Goal: Task Accomplishment & Management: Manage account settings

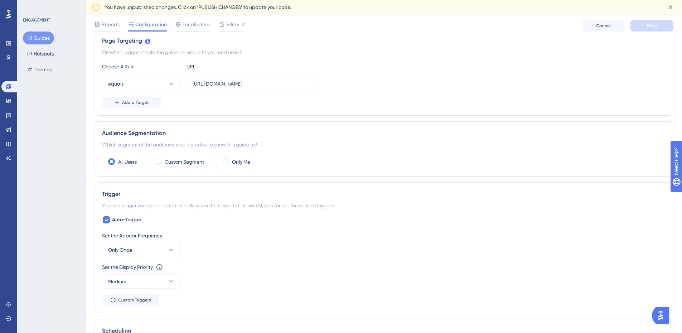
scroll to position [179, 0]
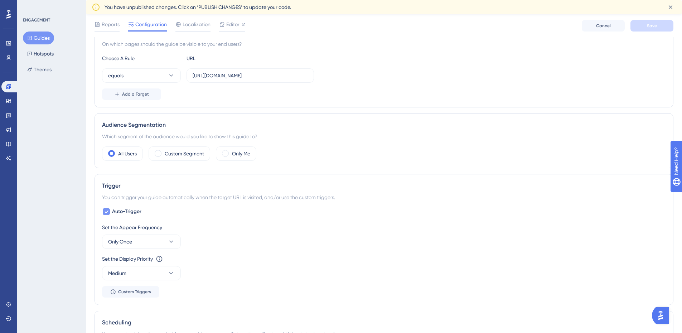
click at [105, 212] on icon at bounding box center [107, 212] width 4 height 3
checkbox input "false"
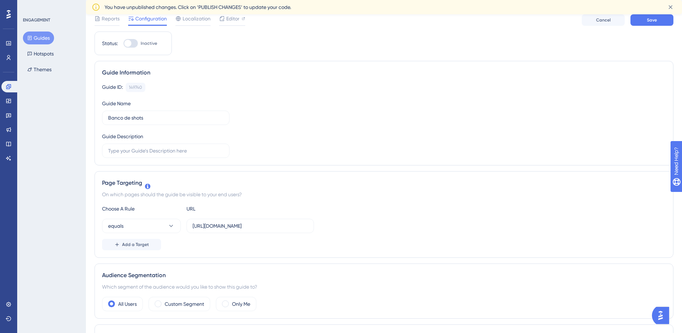
scroll to position [0, 0]
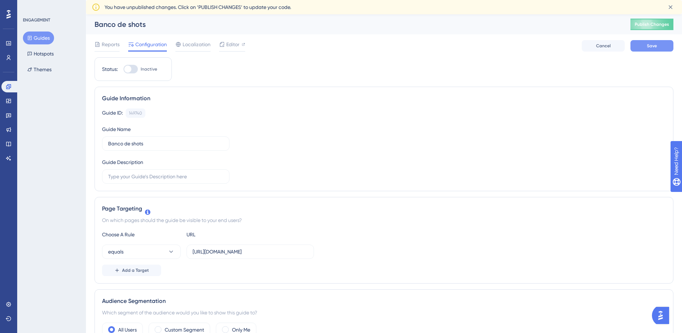
click at [653, 46] on span "Save" at bounding box center [652, 46] width 10 height 6
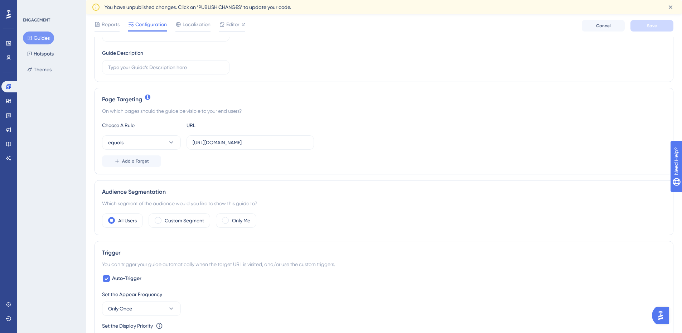
scroll to position [143, 0]
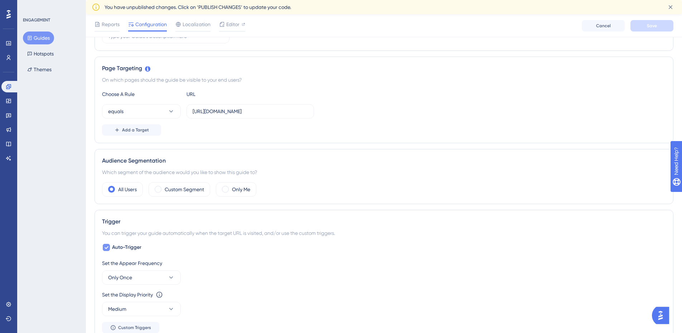
click at [112, 245] on label "Auto-Trigger" at bounding box center [121, 247] width 39 height 9
checkbox input "false"
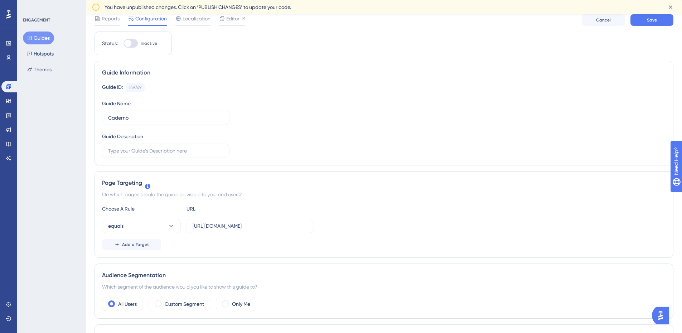
scroll to position [0, 0]
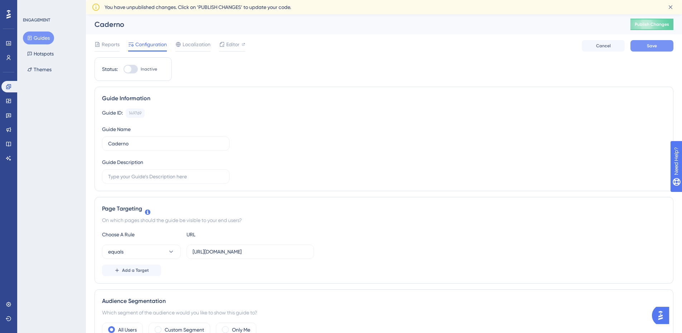
click at [643, 44] on button "Save" at bounding box center [652, 45] width 43 height 11
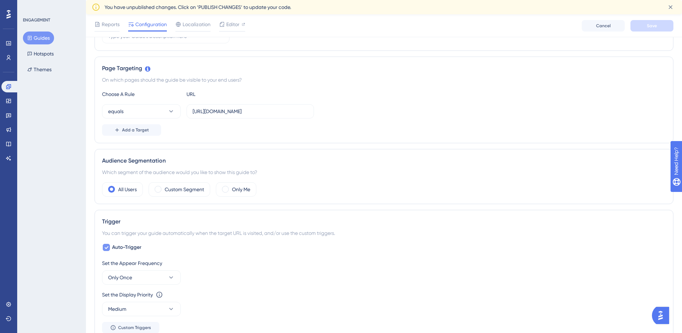
click at [107, 249] on icon at bounding box center [106, 248] width 4 height 6
checkbox input "false"
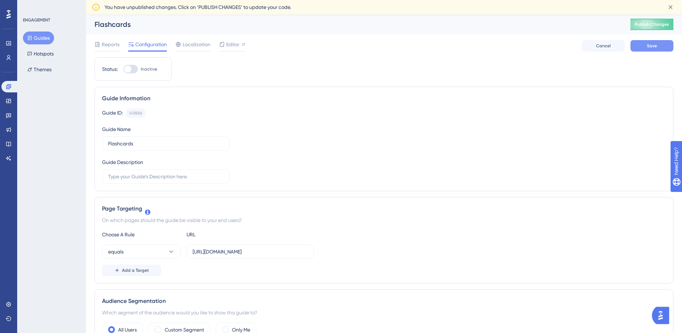
click at [652, 44] on span "Save" at bounding box center [652, 46] width 10 height 6
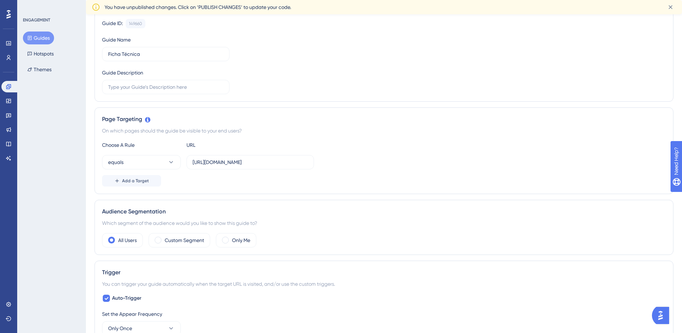
scroll to position [143, 0]
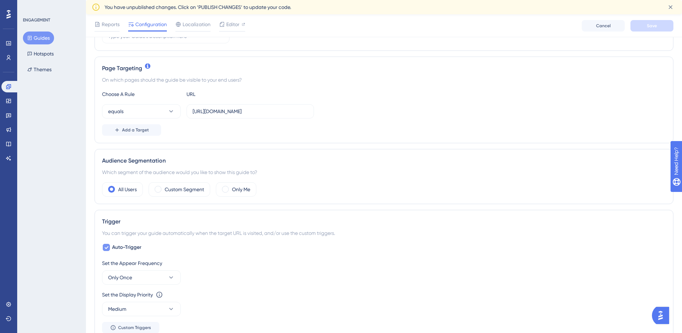
click at [110, 248] on div at bounding box center [106, 247] width 7 height 7
checkbox input "false"
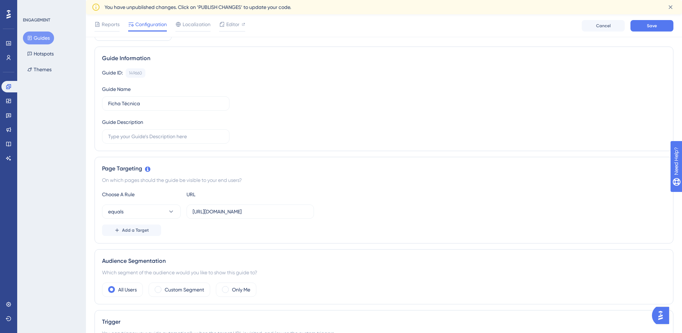
scroll to position [0, 0]
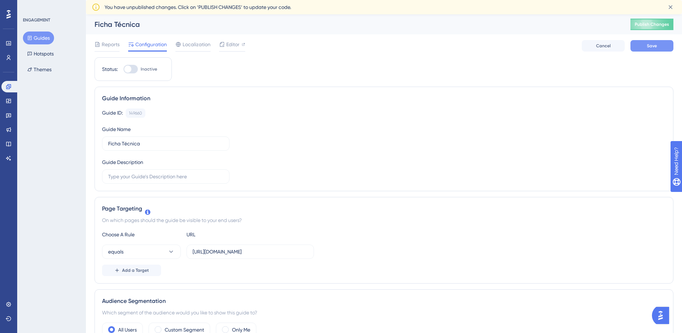
click at [660, 44] on button "Save" at bounding box center [652, 45] width 43 height 11
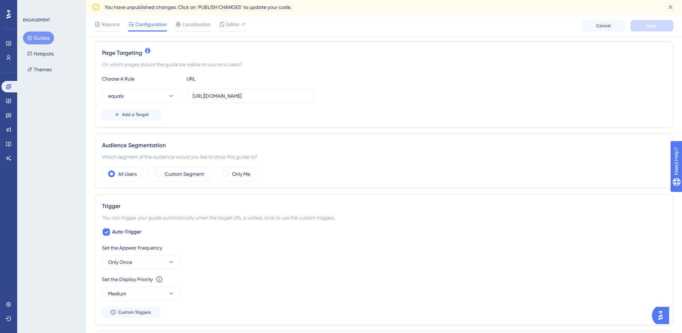
scroll to position [179, 0]
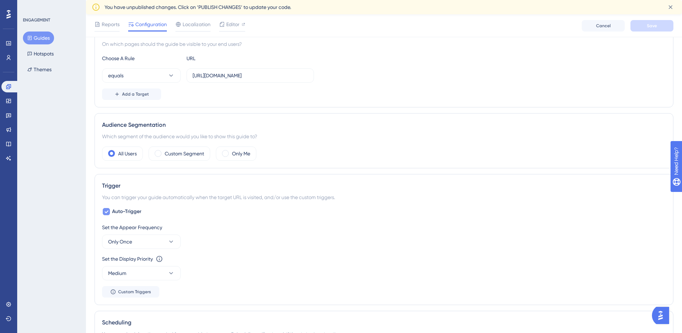
click at [110, 213] on div at bounding box center [106, 211] width 7 height 7
checkbox input "false"
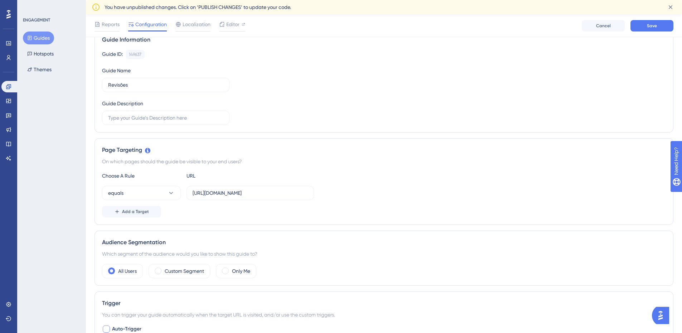
scroll to position [0, 0]
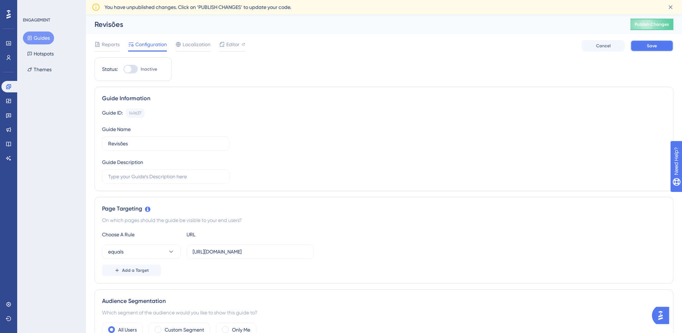
click at [644, 43] on button "Save" at bounding box center [652, 45] width 43 height 11
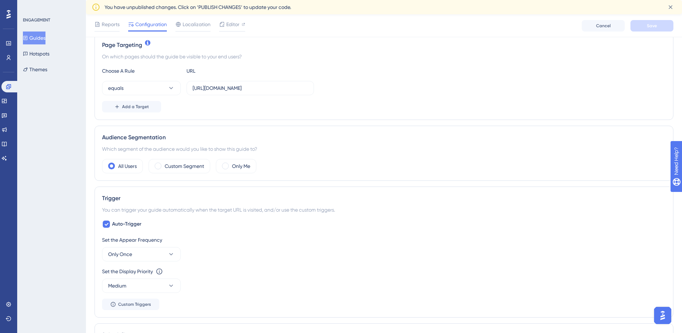
scroll to position [179, 0]
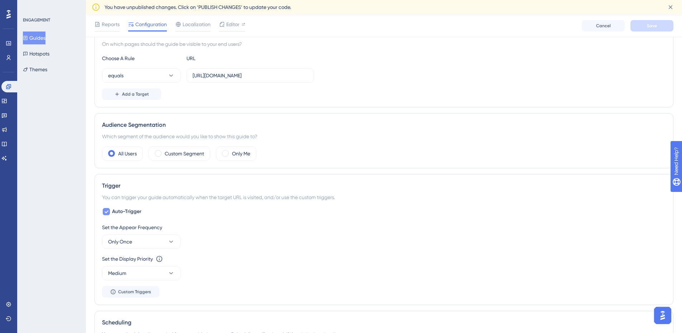
click at [104, 214] on icon at bounding box center [106, 212] width 4 height 6
checkbox input "false"
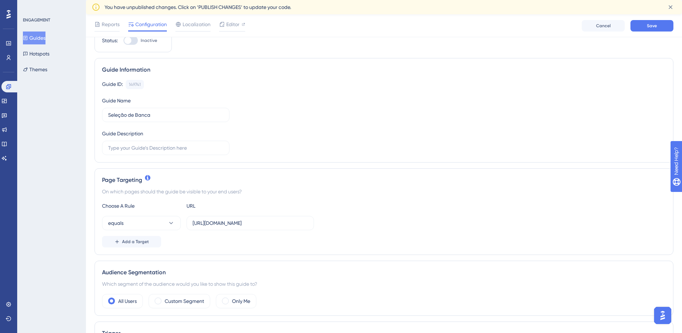
scroll to position [0, 0]
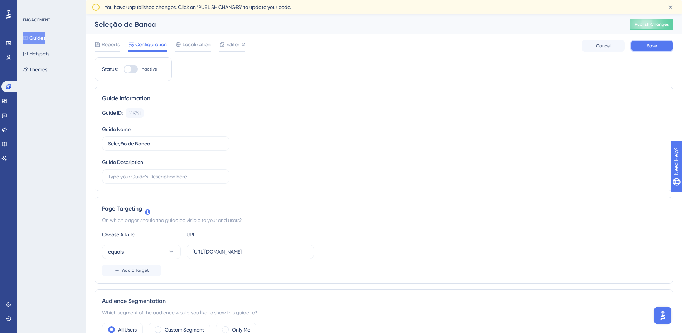
click at [663, 48] on button "Save" at bounding box center [652, 45] width 43 height 11
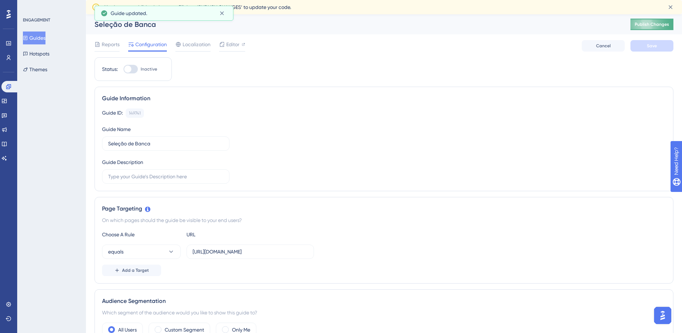
click at [662, 27] on button "Publish Changes" at bounding box center [652, 24] width 43 height 11
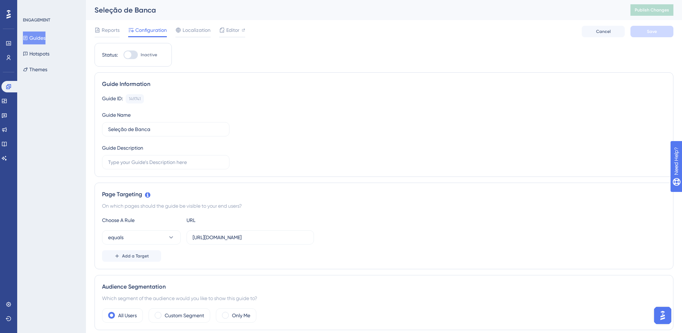
scroll to position [291, 0]
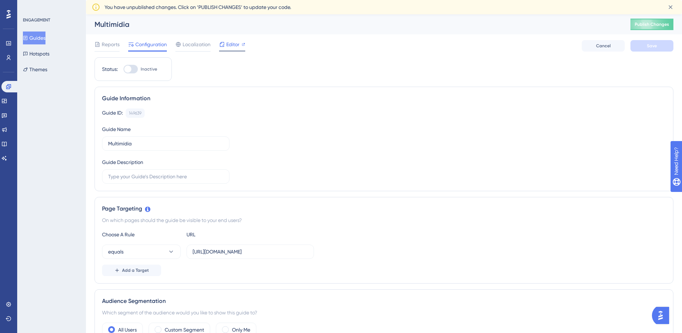
click at [225, 44] on div "Editor" at bounding box center [232, 44] width 26 height 9
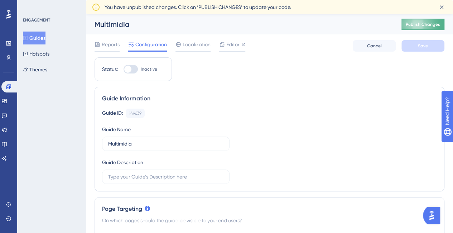
click at [423, 26] on span "Publish Changes" at bounding box center [423, 24] width 34 height 6
